Goal: Task Accomplishment & Management: Use online tool/utility

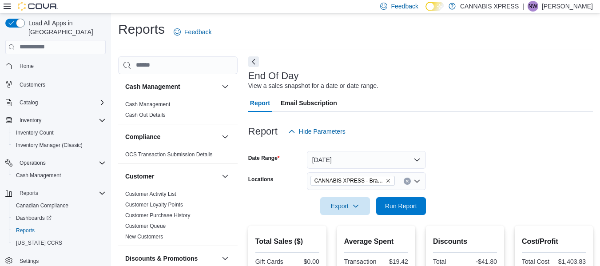
scroll to position [161, 0]
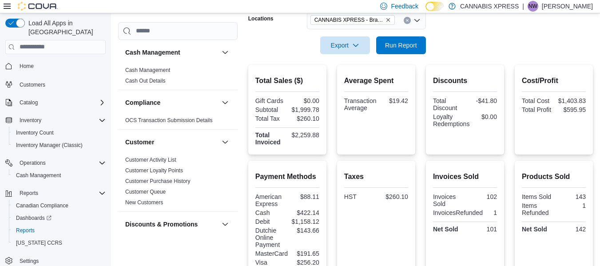
click at [314, 135] on div "$2,259.88" at bounding box center [304, 135] width 30 height 7
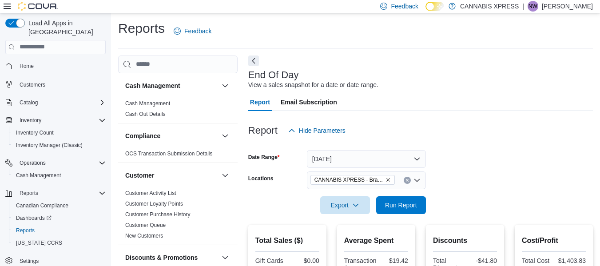
scroll to position [0, 0]
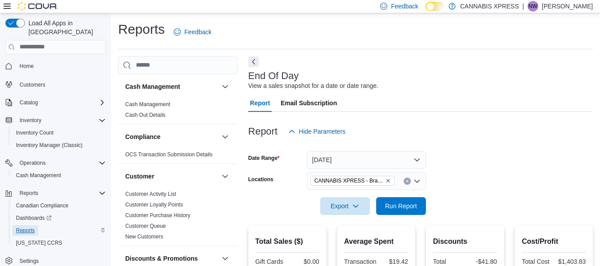
click at [32, 227] on span "Reports" at bounding box center [25, 230] width 19 height 7
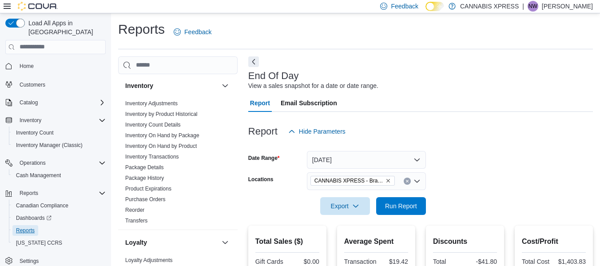
scroll to position [288, 0]
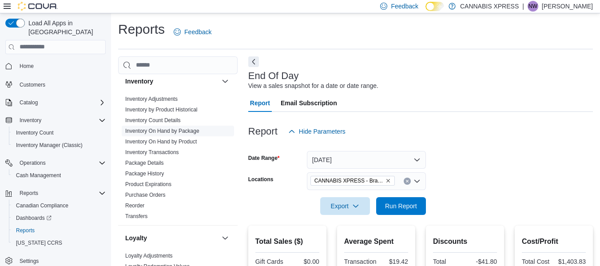
click at [189, 128] on link "Inventory On Hand by Package" at bounding box center [162, 131] width 74 height 6
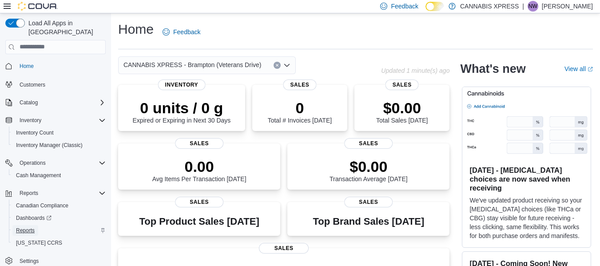
click at [34, 227] on span "Reports" at bounding box center [25, 230] width 19 height 7
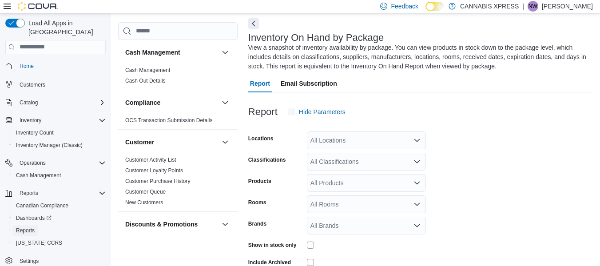
scroll to position [39, 0]
click at [417, 141] on icon "Open list of options" at bounding box center [417, 139] width 5 height 3
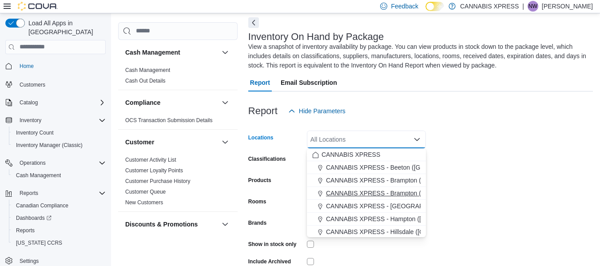
click at [411, 194] on span "CANNABIS XPRESS - Brampton (Veterans Drive)" at bounding box center [395, 193] width 138 height 9
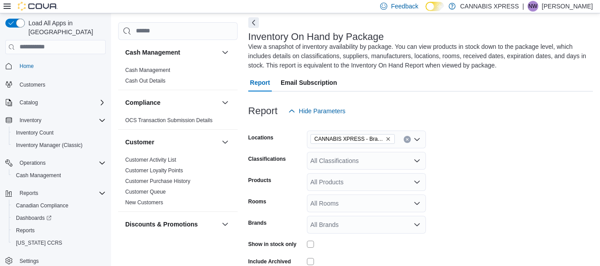
click at [472, 142] on form "Locations CANNABIS XPRESS - Brampton (Veterans Drive) Classifications All Class…" at bounding box center [420, 206] width 345 height 173
click at [415, 159] on icon "Open list of options" at bounding box center [417, 160] width 7 height 7
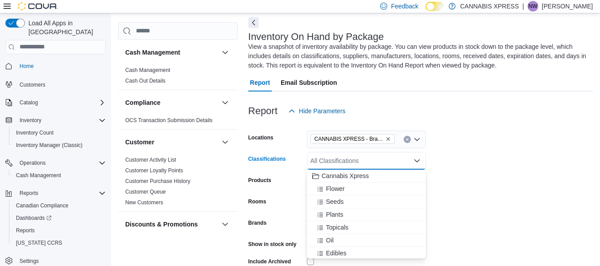
click at [415, 159] on icon "Close list of options" at bounding box center [417, 160] width 7 height 7
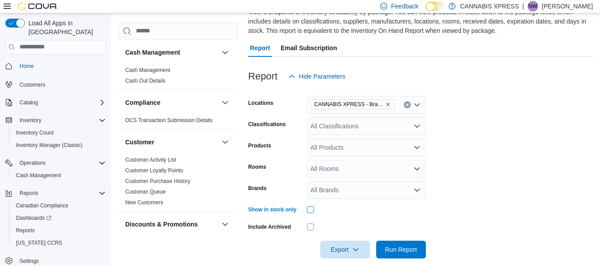
scroll to position [84, 0]
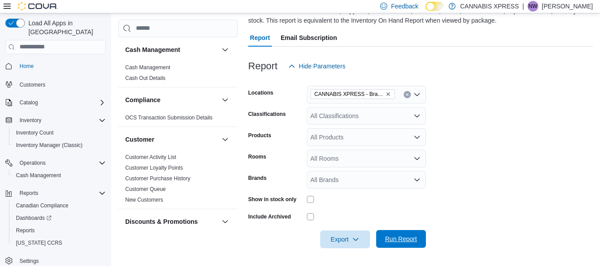
click at [407, 241] on span "Run Report" at bounding box center [401, 239] width 32 height 9
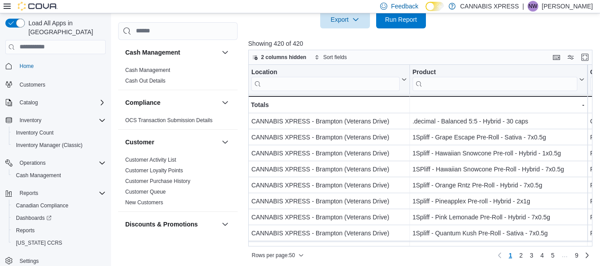
scroll to position [308, 0]
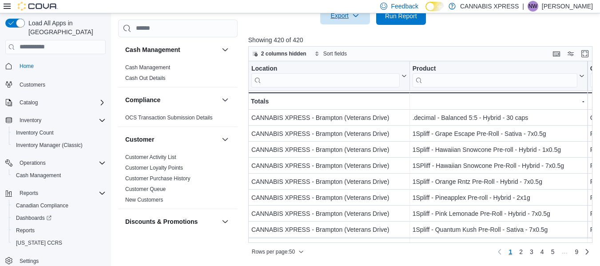
click at [360, 18] on span "Export" at bounding box center [345, 16] width 39 height 18
click at [360, 35] on span "Export to Excel" at bounding box center [347, 33] width 40 height 7
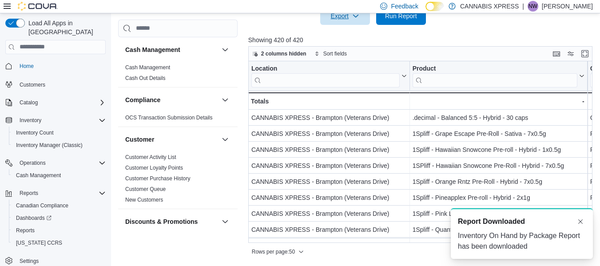
scroll to position [0, 0]
